Goal: Information Seeking & Learning: Check status

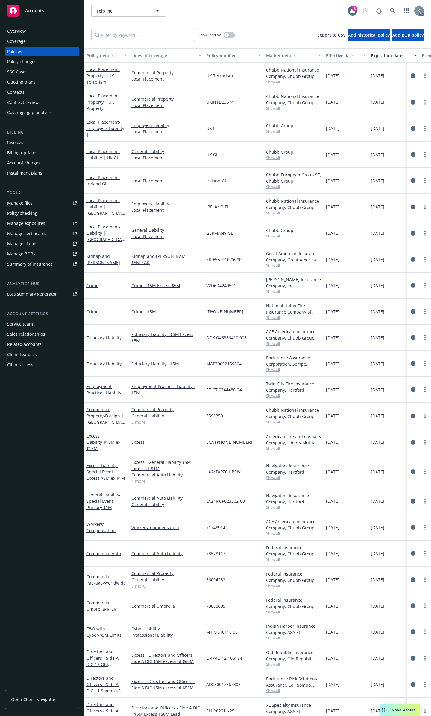
click at [411, 309] on icon "circleInformation" at bounding box center [413, 311] width 5 height 5
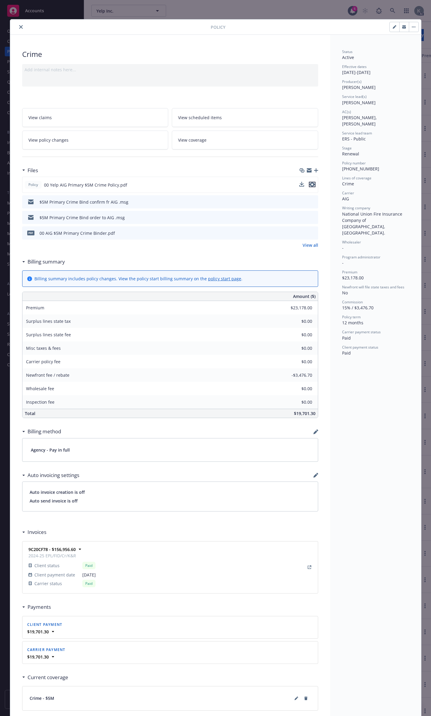
click at [311, 182] on icon "preview file" at bounding box center [311, 184] width 5 height 4
